Goal: Transaction & Acquisition: Purchase product/service

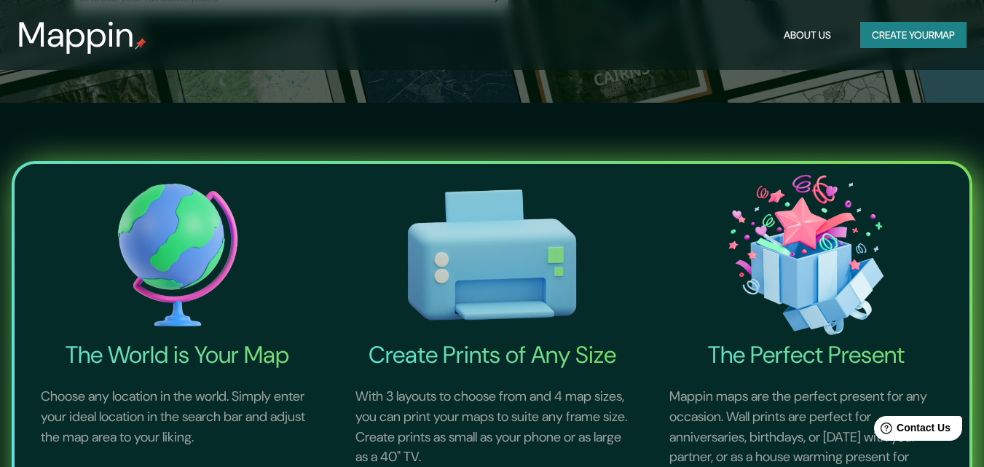
scroll to position [146, 0]
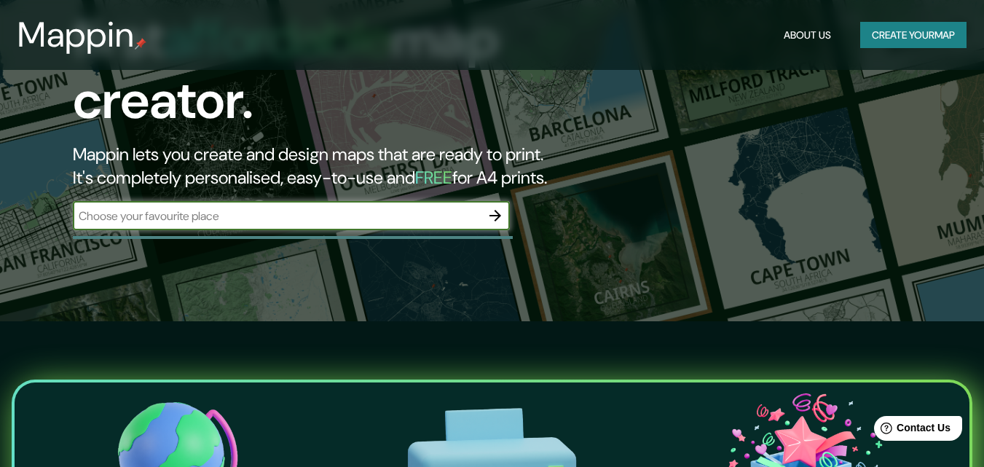
click at [301, 209] on input "text" at bounding box center [277, 216] width 408 height 17
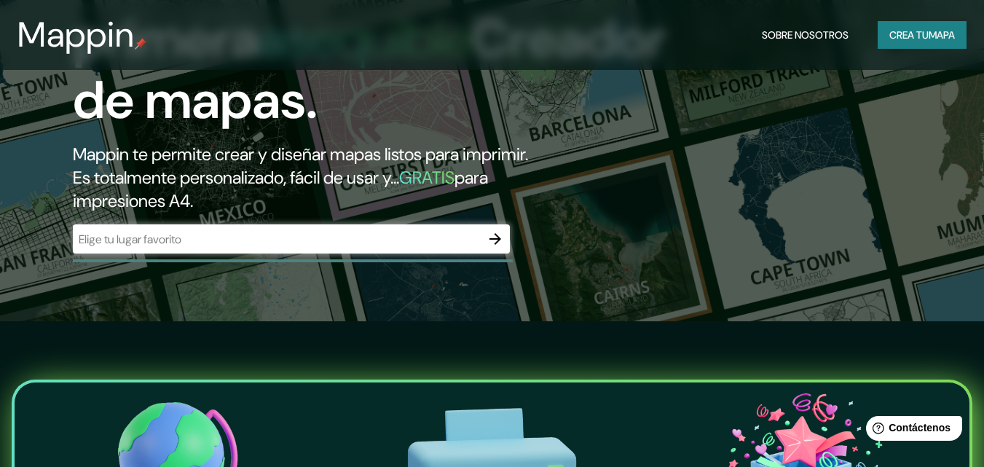
click at [438, 229] on div "​" at bounding box center [291, 238] width 437 height 29
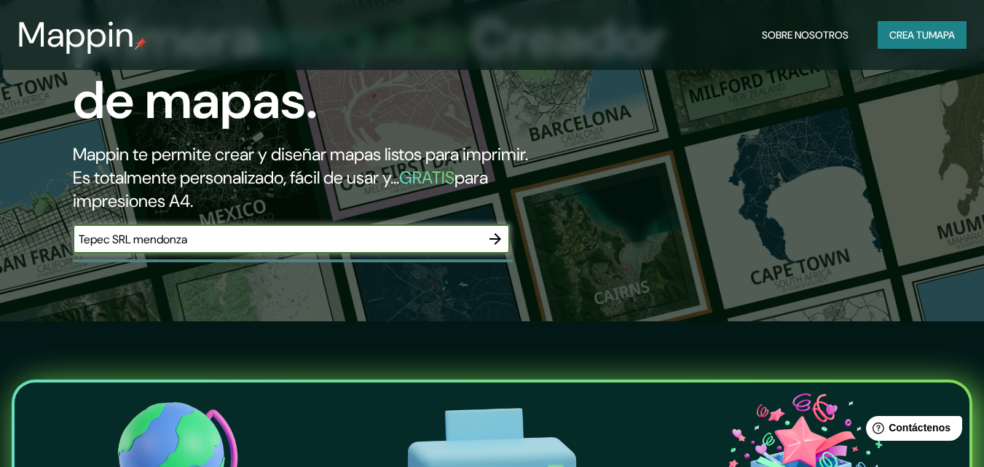
type input "Tepec SRL mendonza"
click at [489, 241] on icon "button" at bounding box center [494, 238] width 17 height 17
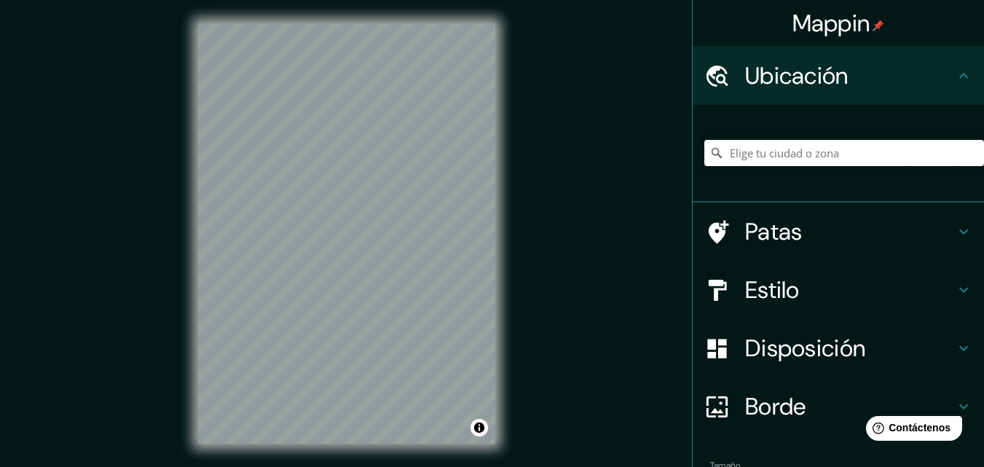
click at [772, 154] on input "Elige tu ciudad o zona" at bounding box center [844, 153] width 280 height 26
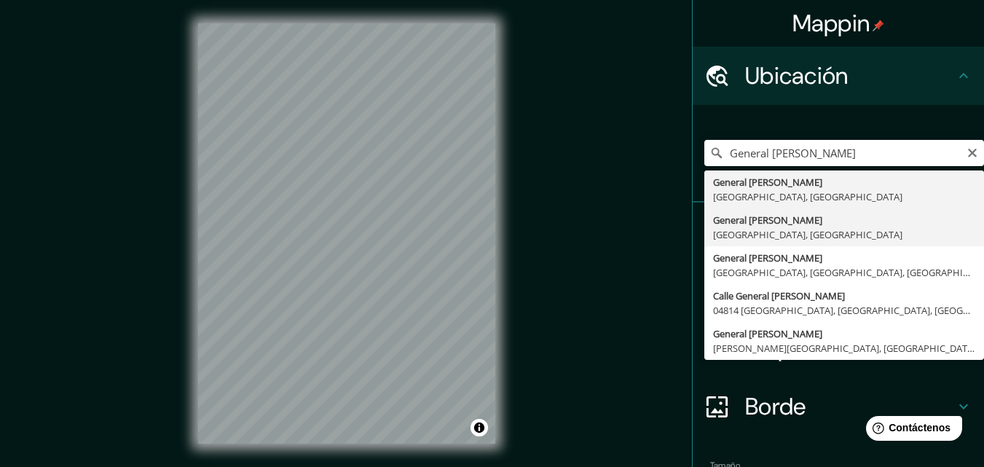
type input "General Alvear, [GEOGRAPHIC_DATA], [GEOGRAPHIC_DATA]"
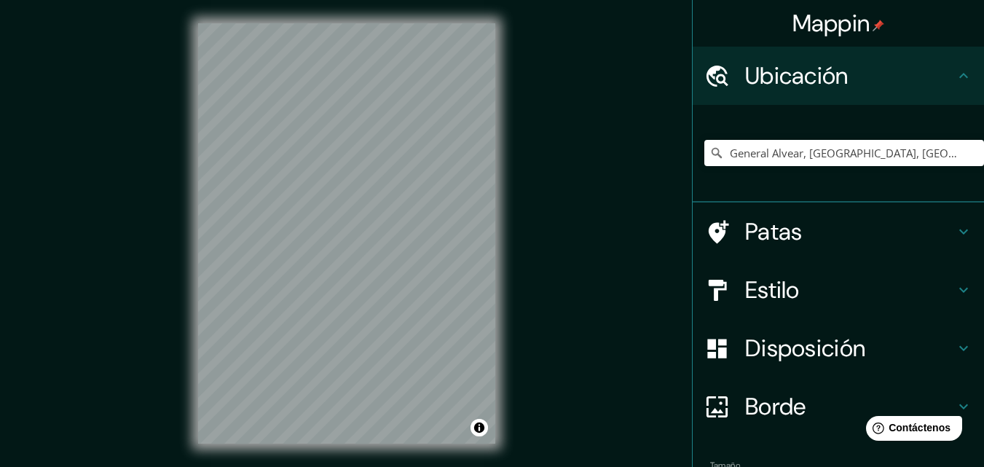
click at [745, 230] on font "Patas" at bounding box center [774, 231] width 58 height 31
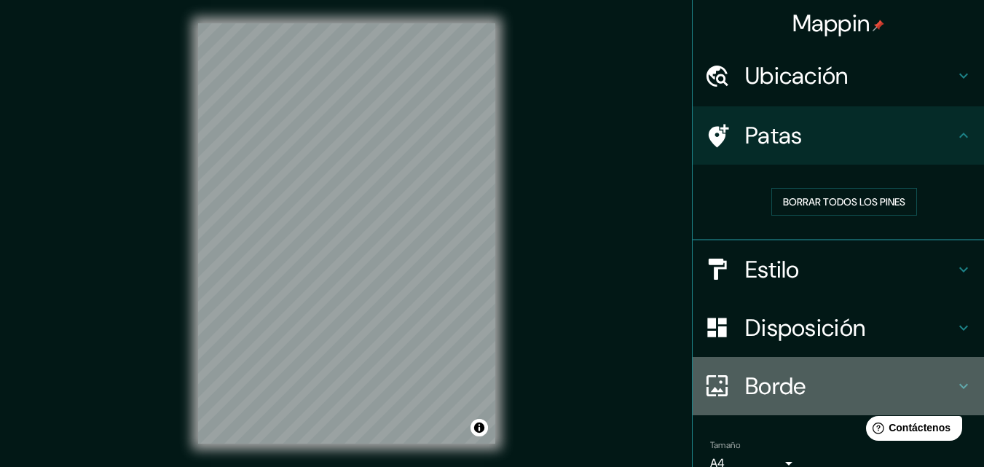
click at [746, 374] on font "Borde" at bounding box center [775, 386] width 61 height 31
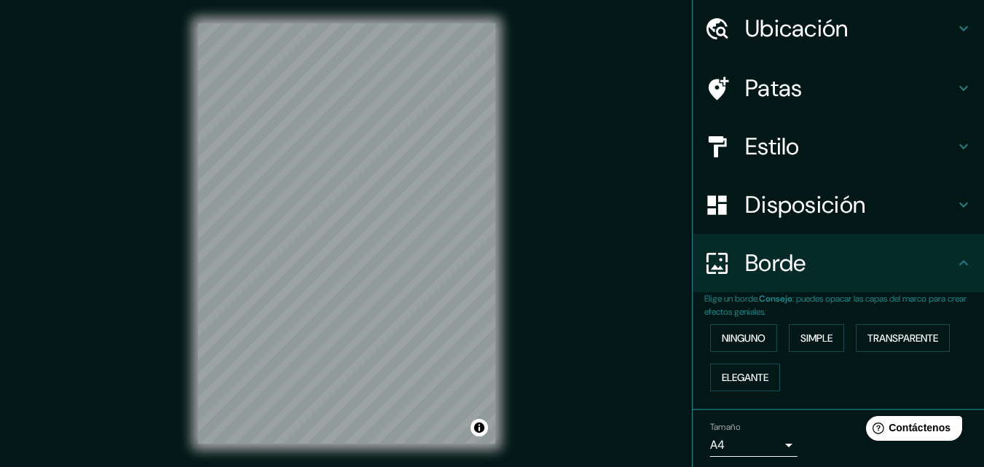
scroll to position [73, 0]
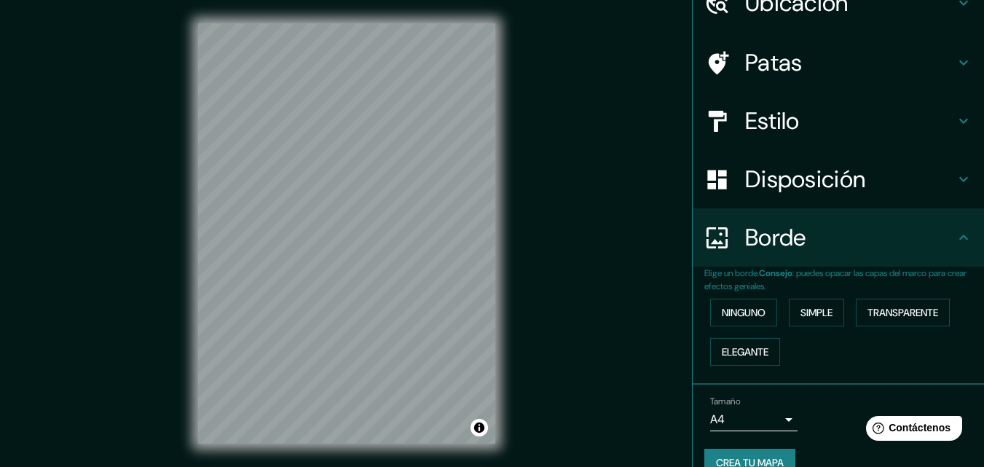
click at [803, 312] on font "Simple" at bounding box center [816, 312] width 32 height 13
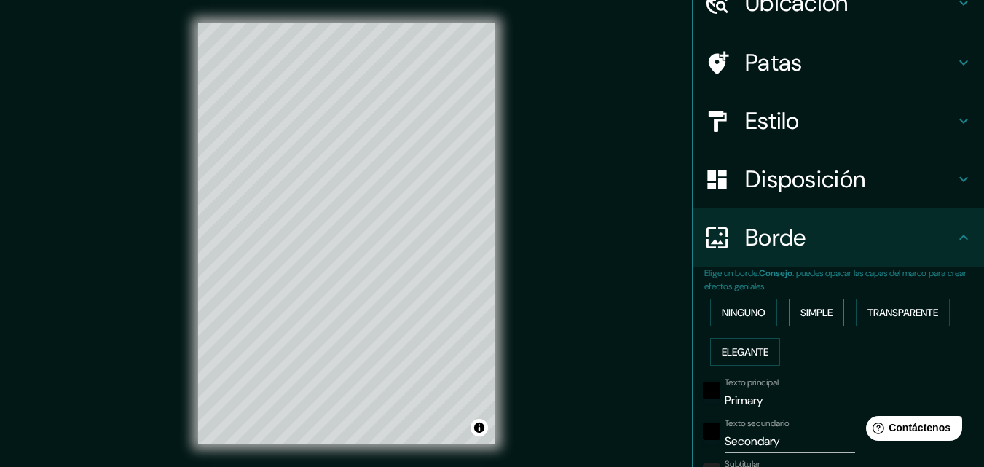
click at [867, 309] on font "Transparente" at bounding box center [902, 312] width 71 height 13
click at [722, 347] on font "Elegante" at bounding box center [745, 351] width 47 height 13
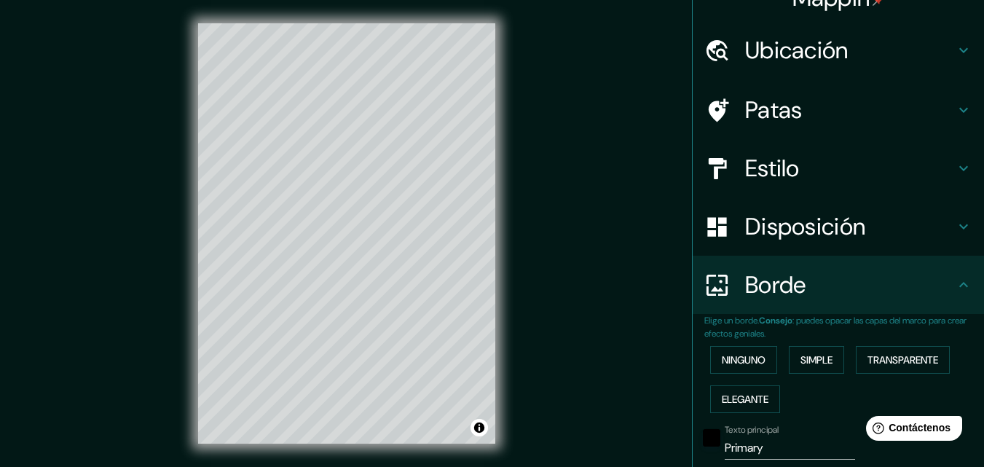
scroll to position [0, 0]
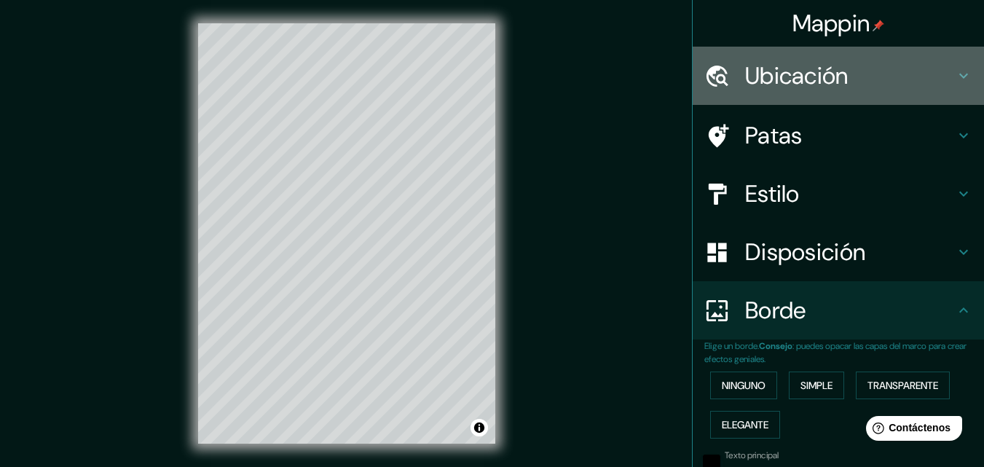
click at [955, 78] on icon at bounding box center [963, 75] width 17 height 17
type input "163"
type input "33"
type input "16"
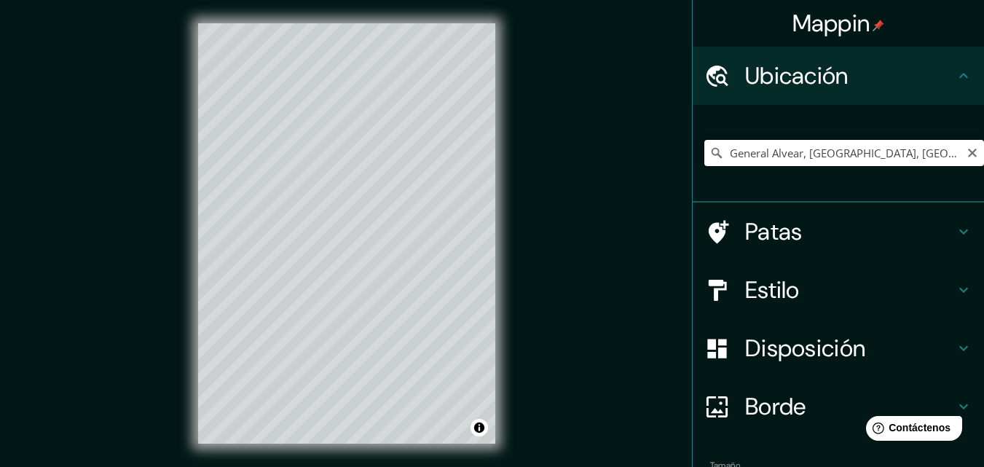
click at [919, 143] on input "General Alvear, [GEOGRAPHIC_DATA], [GEOGRAPHIC_DATA]" at bounding box center [844, 153] width 280 height 26
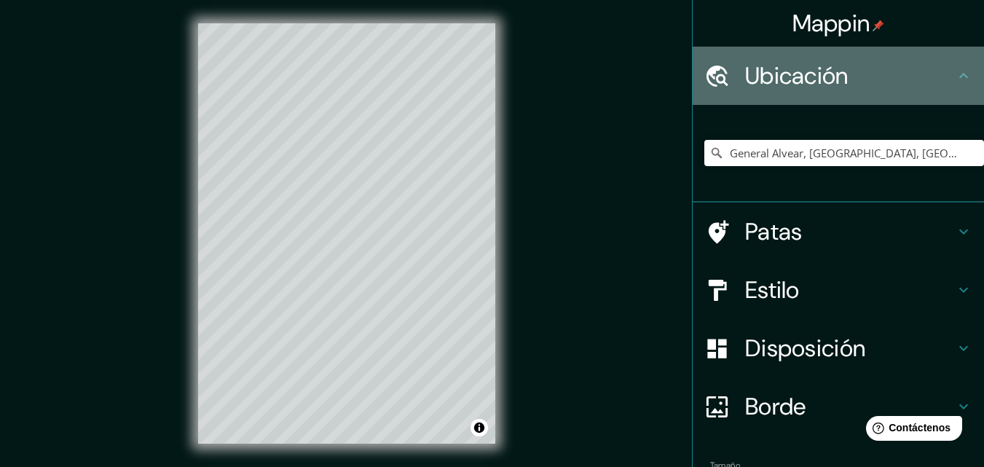
click at [928, 76] on h4 "Ubicación" at bounding box center [850, 75] width 210 height 29
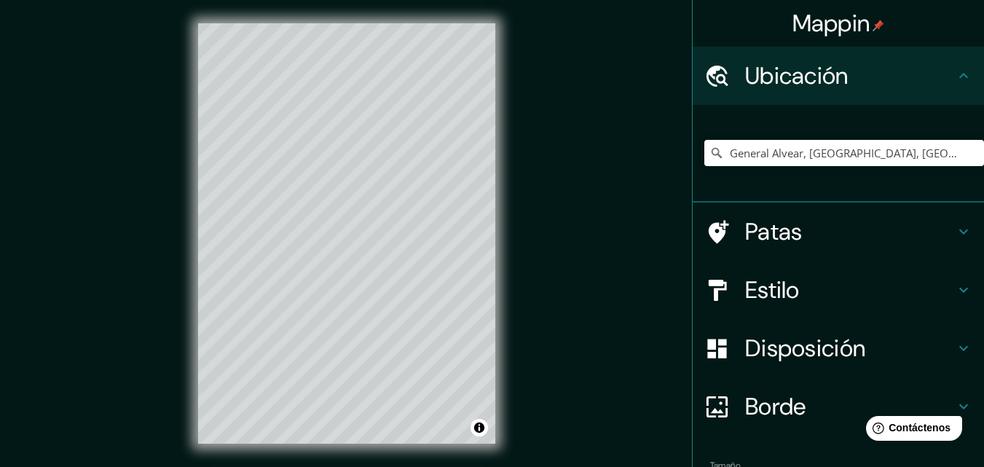
click at [811, 242] on h4 "Patas" at bounding box center [850, 231] width 210 height 29
type input "163"
type input "33"
type input "16"
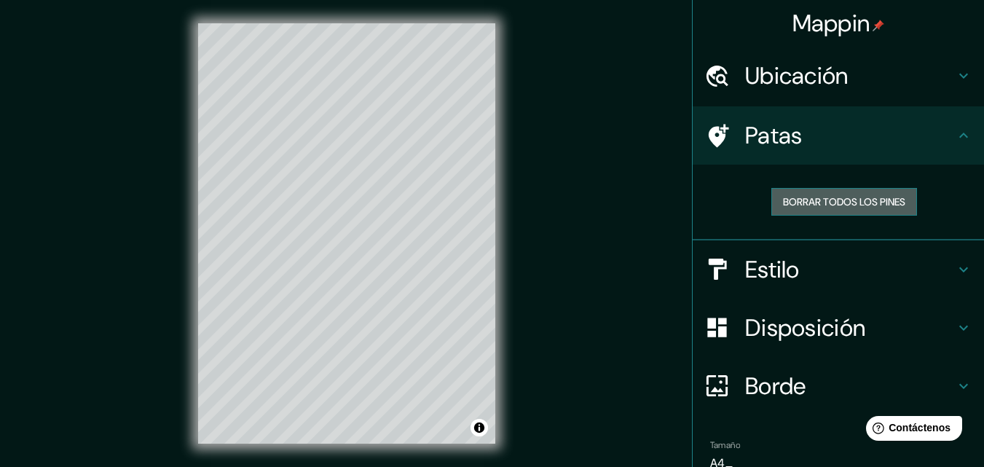
click at [812, 202] on font "Borrar todos los pines" at bounding box center [844, 201] width 122 height 13
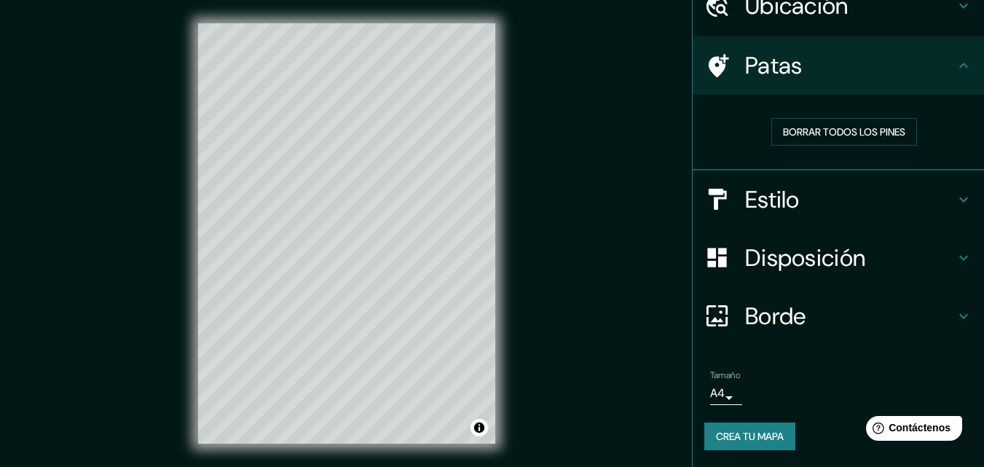
click at [744, 435] on font "Crea tu mapa" at bounding box center [750, 436] width 68 height 13
click at [731, 315] on div at bounding box center [724, 315] width 41 height 25
type input "163"
type input "33"
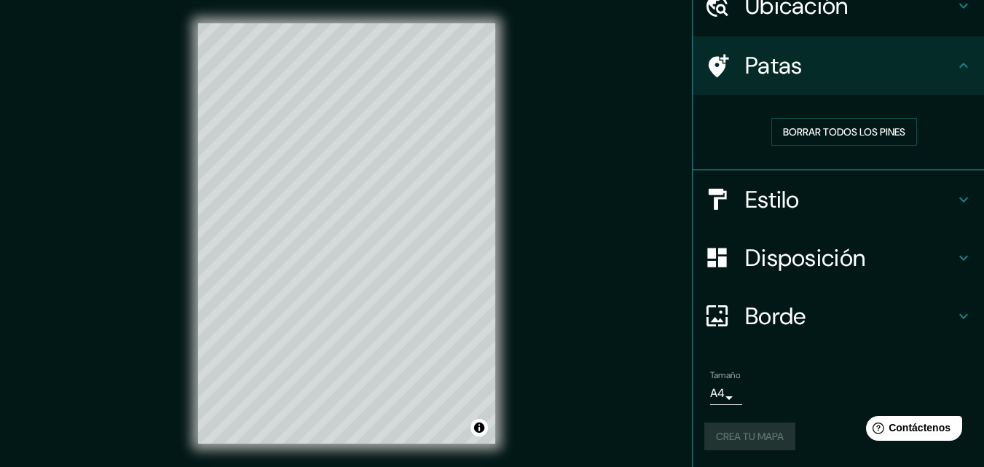
type input "16"
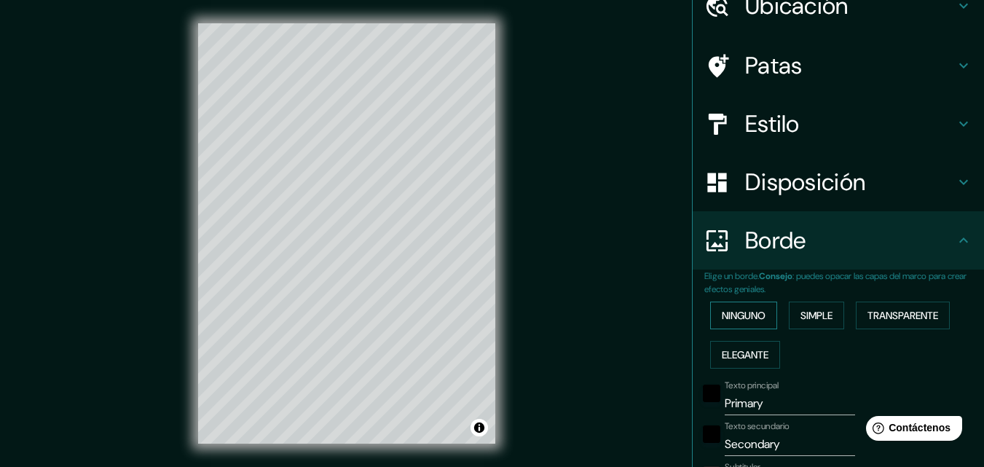
click at [736, 318] on font "Ninguno" at bounding box center [744, 315] width 44 height 13
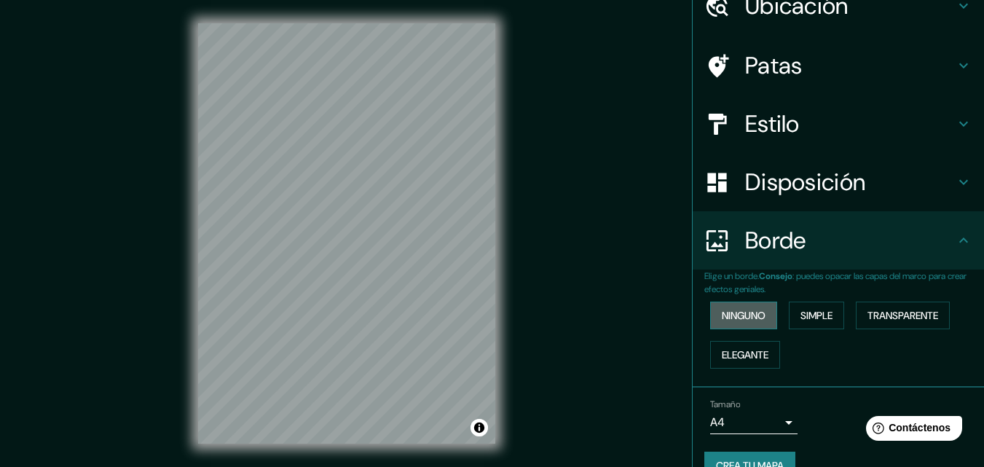
click at [744, 316] on font "Ninguno" at bounding box center [744, 315] width 44 height 13
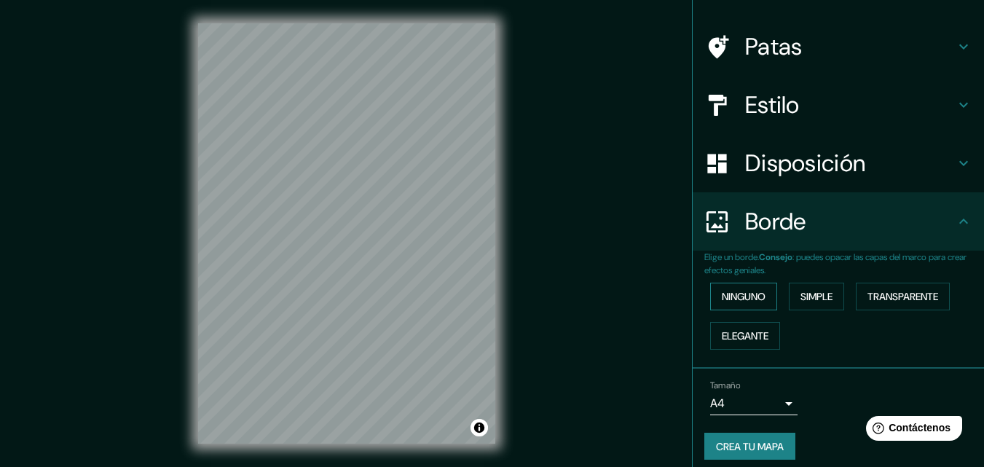
scroll to position [99, 0]
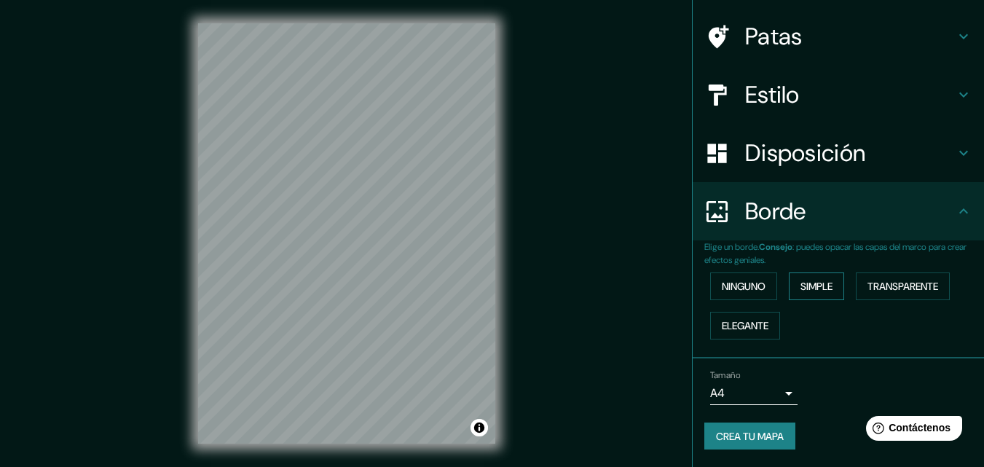
click at [798, 299] on button "Simple" at bounding box center [816, 286] width 55 height 28
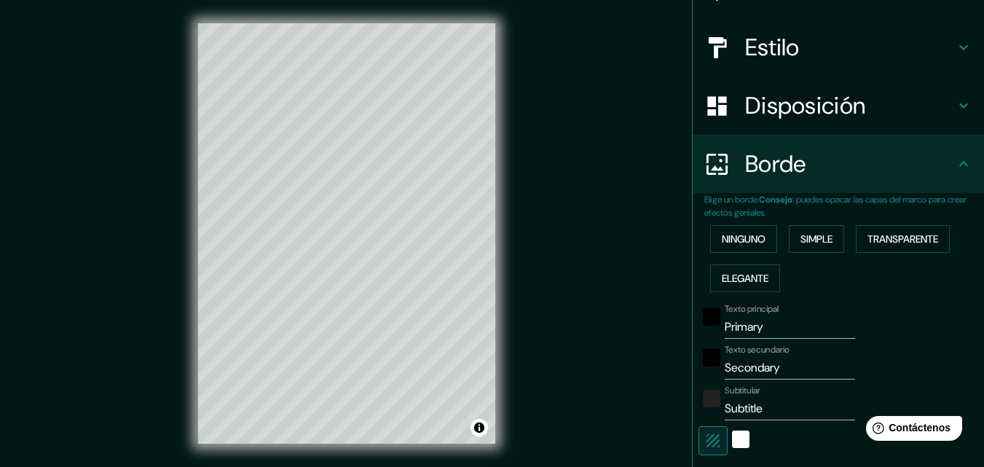
scroll to position [172, 0]
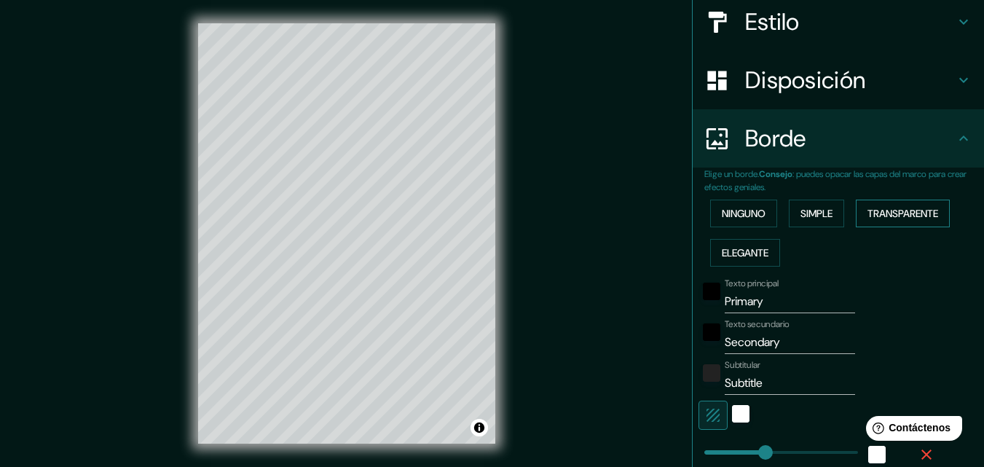
click at [896, 216] on font "Transparente" at bounding box center [902, 213] width 71 height 13
click at [725, 251] on font "Elegante" at bounding box center [745, 252] width 47 height 13
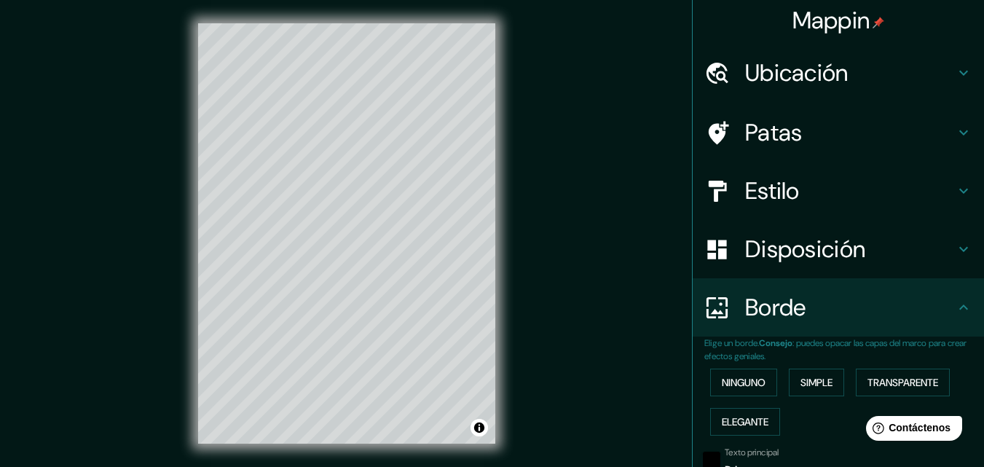
scroll to position [0, 0]
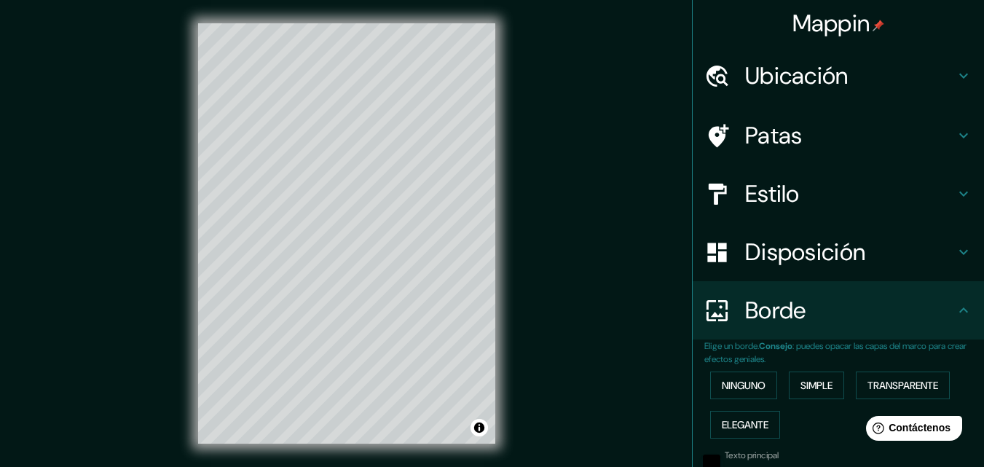
click at [856, 16] on font "Mappin" at bounding box center [831, 23] width 78 height 31
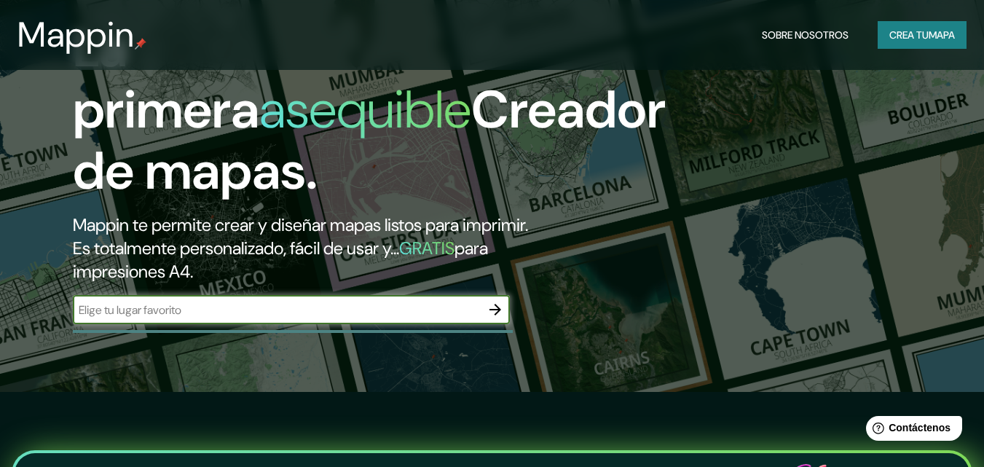
scroll to position [73, 0]
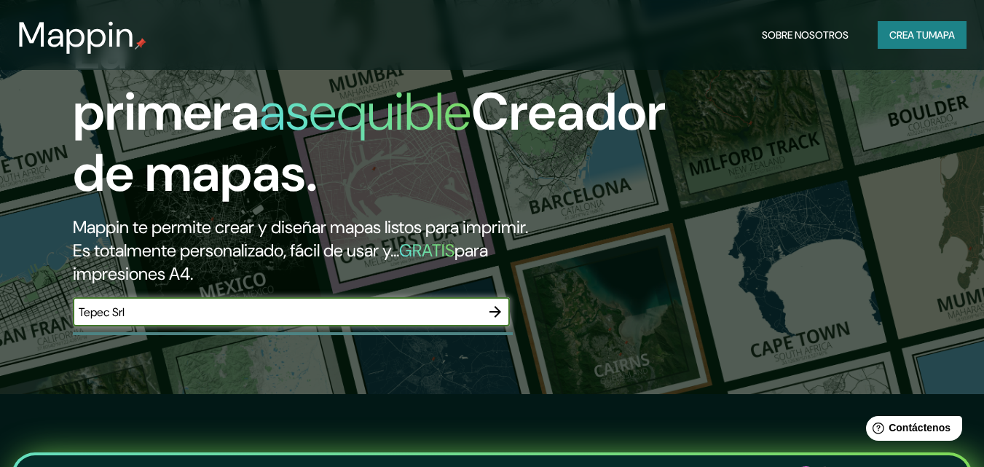
type input "Tepec Srl"
click at [490, 303] on icon "button" at bounding box center [494, 311] width 17 height 17
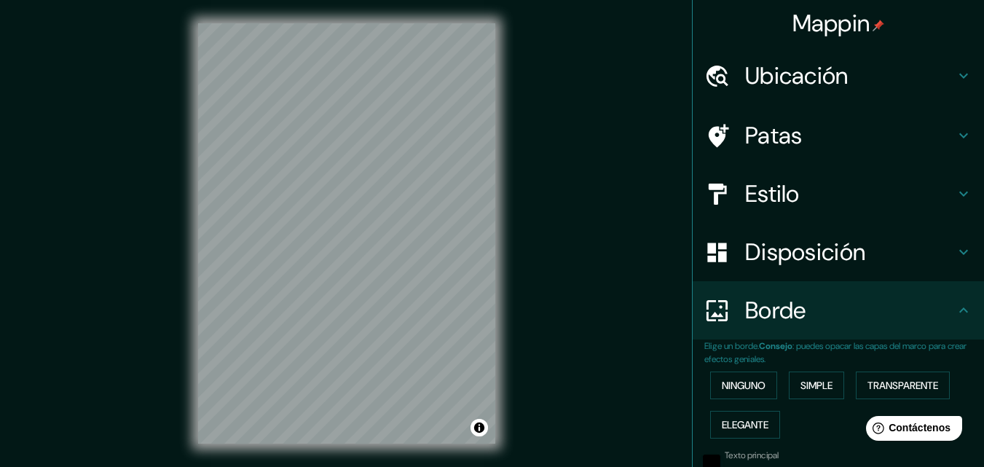
click at [773, 89] on font "Ubicación" at bounding box center [796, 75] width 103 height 31
type input "181"
type input "36"
type input "18"
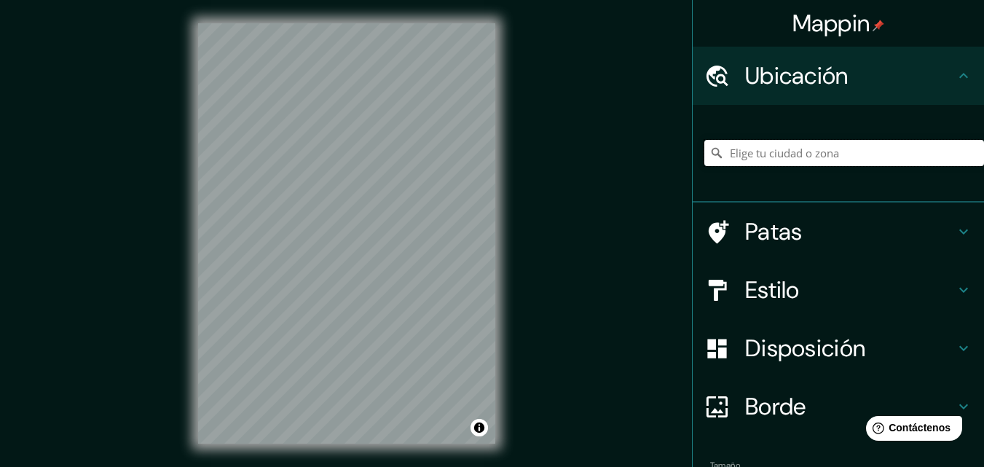
click at [778, 154] on input "Elige tu ciudad o zona" at bounding box center [844, 153] width 280 height 26
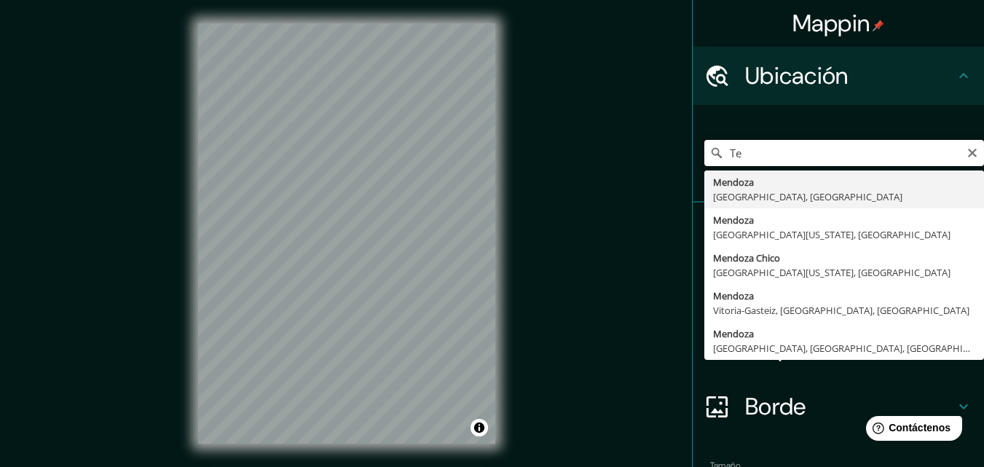
type input "T"
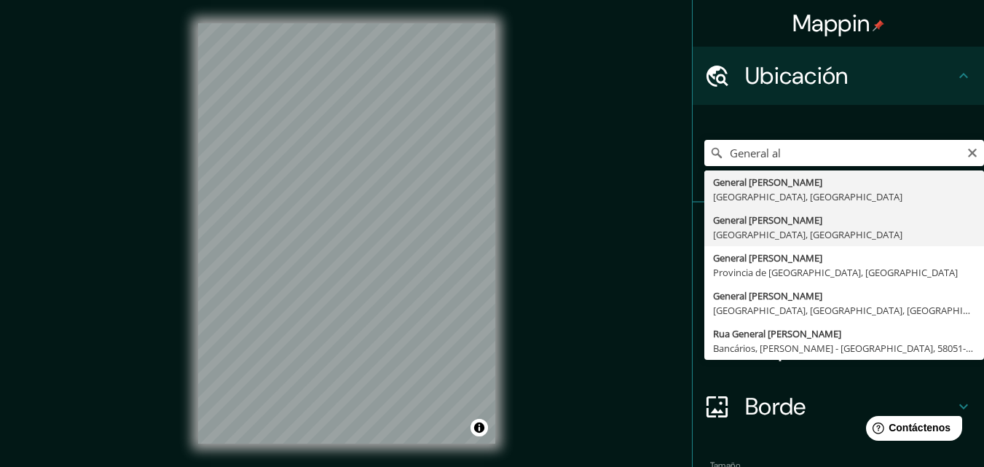
type input "General Alvear, [GEOGRAPHIC_DATA], [GEOGRAPHIC_DATA]"
